Goal: Find contact information: Find contact information

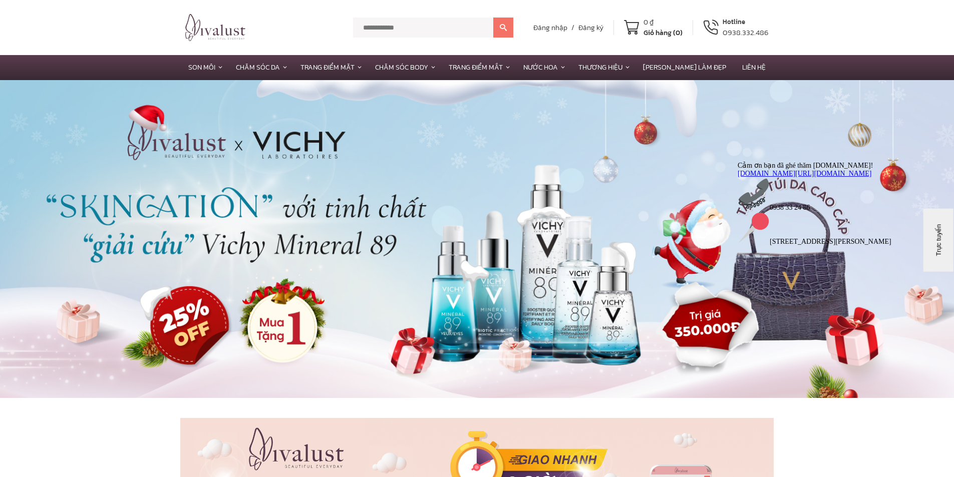
click at [205, 12] on div "******* Đăng nhập / Đăng ký 0 ₫ Giỏ hàng (0) Hotline 0938.332.486" at bounding box center [476, 27] width 593 height 37
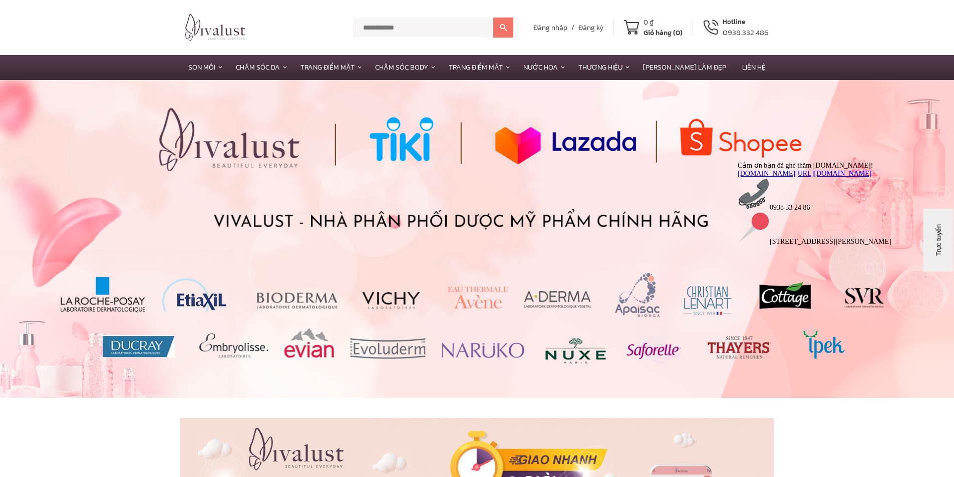
click at [210, 43] on div "******* Đăng nhập / Đăng ký 0 ₫ Giỏ hàng (0) Hotline 0938.332.486" at bounding box center [476, 27] width 593 height 37
click at [236, 23] on img at bounding box center [215, 27] width 60 height 27
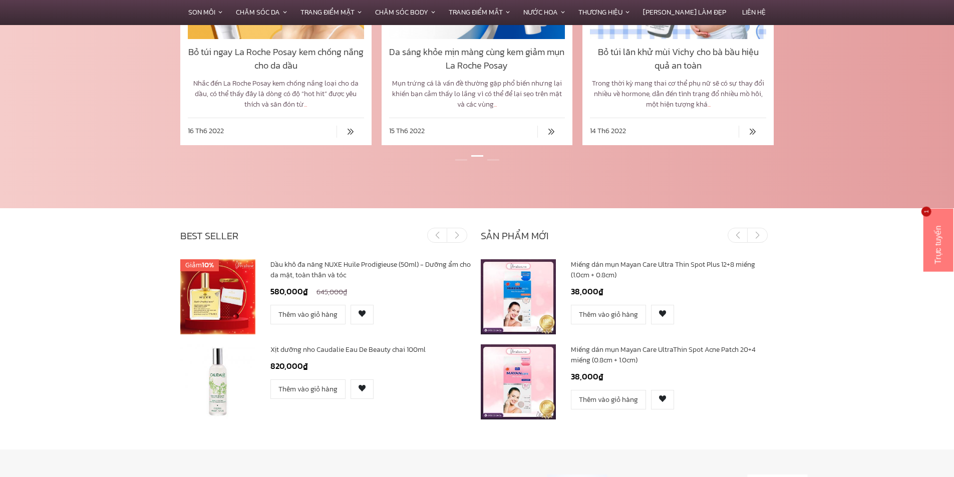
scroll to position [4306, 0]
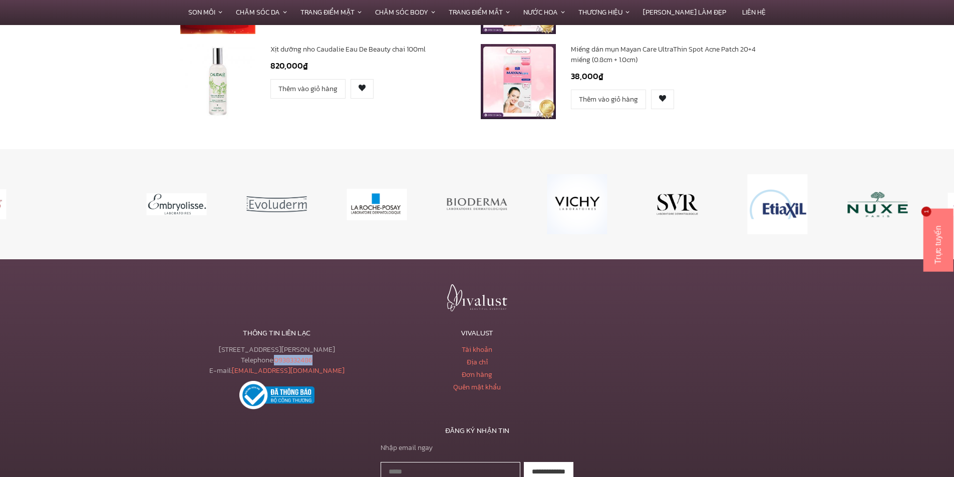
drag, startPoint x: 272, startPoint y: 356, endPoint x: 316, endPoint y: 359, distance: 43.7
click at [316, 359] on div "[STREET_ADDRESS][PERSON_NAME] Telephone: [PHONE_NUMBER] E-mail: [EMAIL_ADDRESS]…" at bounding box center [276, 360] width 193 height 32
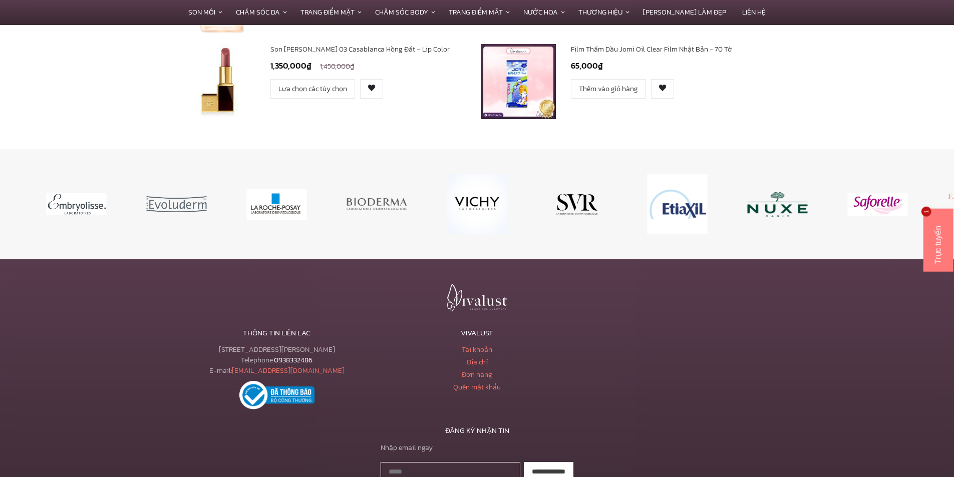
drag, startPoint x: 274, startPoint y: 354, endPoint x: 300, endPoint y: 355, distance: 26.1
click at [300, 355] on div "[STREET_ADDRESS][PERSON_NAME] Telephone: [PHONE_NUMBER] E-mail: [EMAIL_ADDRESS]…" at bounding box center [276, 360] width 193 height 32
click at [294, 345] on div "[STREET_ADDRESS][PERSON_NAME] Telephone: [PHONE_NUMBER] E-mail: [EMAIL_ADDRESS]…" at bounding box center [276, 360] width 193 height 32
drag, startPoint x: 273, startPoint y: 357, endPoint x: 324, endPoint y: 358, distance: 51.6
click at [324, 358] on div "[STREET_ADDRESS][PERSON_NAME] Telephone: [PHONE_NUMBER] E-mail: [EMAIL_ADDRESS]…" at bounding box center [276, 360] width 193 height 32
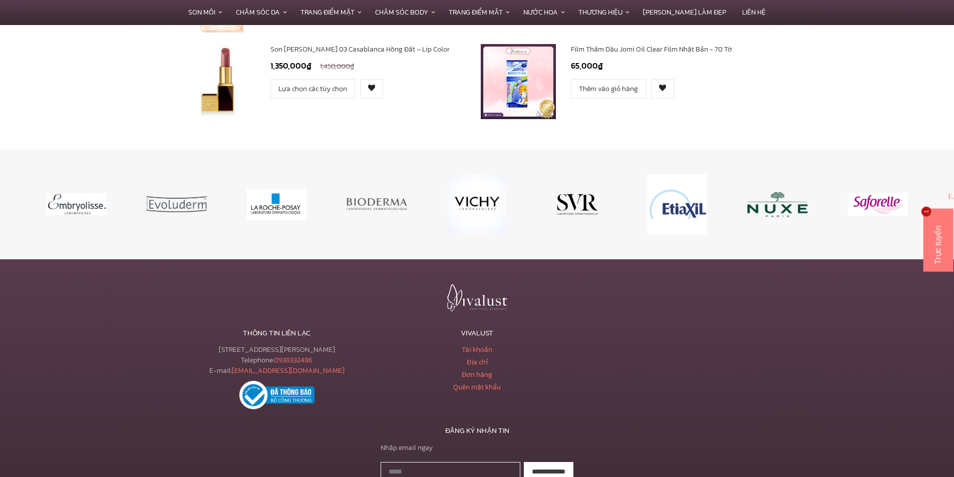
copy div "0938332486"
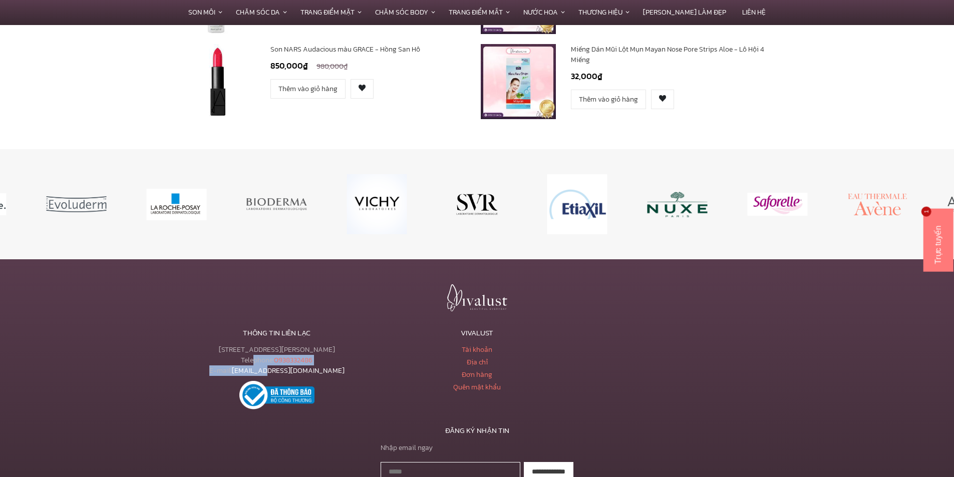
drag, startPoint x: 249, startPoint y: 364, endPoint x: 277, endPoint y: 368, distance: 28.3
click at [277, 368] on div "[STREET_ADDRESS][PERSON_NAME] Telephone: [PHONE_NUMBER] E-mail: [EMAIL_ADDRESS]…" at bounding box center [276, 360] width 193 height 32
click at [255, 358] on div "[STREET_ADDRESS][PERSON_NAME] Telephone: [PHONE_NUMBER] E-mail: [EMAIL_ADDRESS]…" at bounding box center [276, 360] width 193 height 32
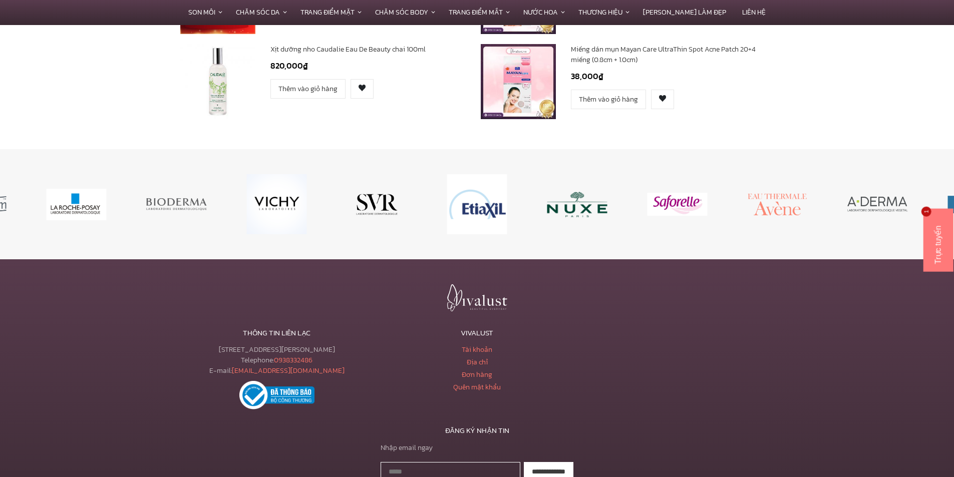
drag, startPoint x: 248, startPoint y: 372, endPoint x: 328, endPoint y: 372, distance: 80.1
click at [328, 372] on div "[STREET_ADDRESS][PERSON_NAME] Telephone: [PHONE_NUMBER] E-mail: [EMAIL_ADDRESS]…" at bounding box center [276, 360] width 193 height 32
copy div "[EMAIL_ADDRESS][DOMAIN_NAME]"
